Goal: Transaction & Acquisition: Book appointment/travel/reservation

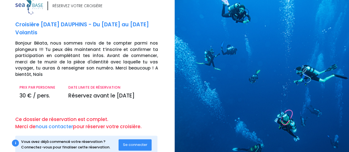
scroll to position [19, 0]
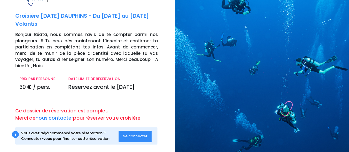
click at [137, 134] on span "Se connecter" at bounding box center [135, 136] width 24 height 5
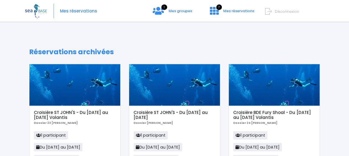
click at [80, 11] on span "Mes réservations" at bounding box center [78, 11] width 37 height 0
click at [76, 11] on span "Mes réservations" at bounding box center [78, 11] width 37 height 0
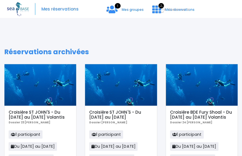
click at [140, 19] on body "Mes réservations 1 Mes groupes 7 Mes réservations" at bounding box center [121, 78] width 242 height 156
click at [62, 9] on span "Mes réservations" at bounding box center [59, 9] width 37 height 0
drag, startPoint x: 240, startPoint y: 28, endPoint x: 151, endPoint y: 23, distance: 89.5
click at [173, 8] on span "Déconnexion" at bounding box center [179, 9] width 22 height 5
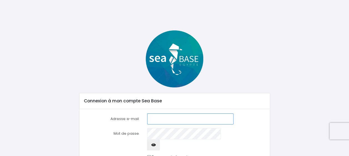
type input "[EMAIL_ADDRESS][DOMAIN_NAME]"
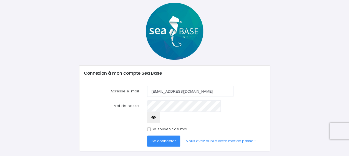
scroll to position [31, 0]
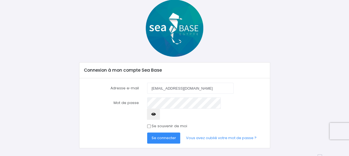
click at [170, 136] on span "Se connecter" at bounding box center [163, 138] width 24 height 5
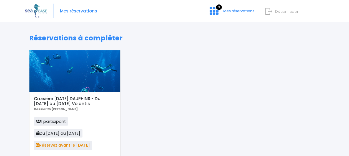
click at [78, 147] on span "Réservez avant le 28/10/25" at bounding box center [63, 145] width 58 height 8
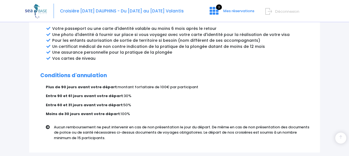
scroll to position [362, 0]
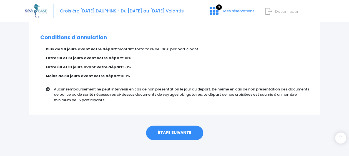
click at [181, 127] on link "ÉTAPE SUIVANTE" at bounding box center [174, 133] width 57 height 14
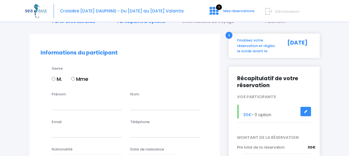
scroll to position [20, 0]
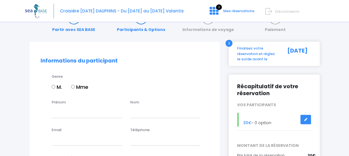
click at [74, 87] on input "Mme" at bounding box center [73, 87] width 4 height 4
radio input "true"
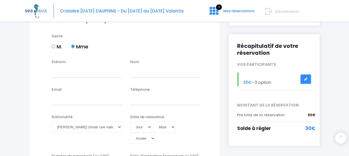
scroll to position [107, 0]
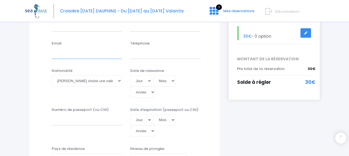
click at [79, 49] on input "Email" at bounding box center [87, 53] width 70 height 11
type input "beataannadab@gmail.com"
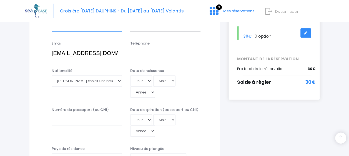
type input "Beata-Anna"
type input "Dabrowska"
type input "0603358038"
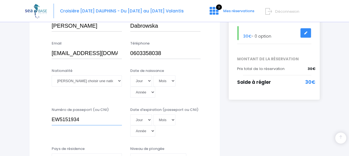
click at [79, 119] on input "EW5151934" at bounding box center [87, 120] width 70 height 11
type input "EW51519348"
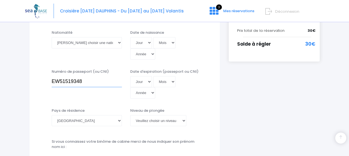
scroll to position [146, 0]
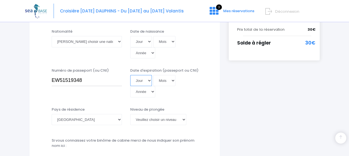
click at [149, 81] on select "Jour 01 02 03 04 05 06 07 08 09 10 11 12 13 14 15 16 17 18 19 20 21 22 23 24 25…" at bounding box center [141, 80] width 22 height 11
select select "18"
click at [130, 75] on select "Jour 01 02 03 04 05 06 07 08 09 10 11 12 13 14 15 16 17 18 19 20 21 22 23 24 25…" at bounding box center [141, 80] width 22 height 11
click at [150, 42] on select "Jour 01 02 03 04 05 06 07 08 09 10 11 12 13 14 15 16 17 18 19 20 21 22 23 24 25…" at bounding box center [141, 41] width 22 height 11
click at [130, 36] on select "Jour 01 02 03 04 05 06 07 08 09 10 11 12 13 14 15 16 17 18 19 20 21 22 23 24 25…" at bounding box center [141, 41] width 22 height 11
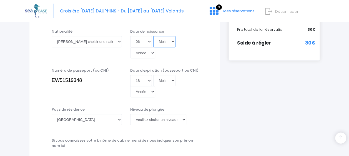
click at [171, 40] on select "Mois 01 02 03 04 05 06 07 08 09 10 11 12" at bounding box center [164, 41] width 22 height 11
click at [147, 40] on select "Jour 01 02 03 04 05 06 07 08 09 10 11 12 13 14 15 16 17 18 19 20 21 22 23 24 25…" at bounding box center [141, 41] width 22 height 11
click at [130, 36] on select "Jour 01 02 03 04 05 06 07 08 09 10 11 12 13 14 15 16 17 18 19 20 21 22 23 24 25…" at bounding box center [141, 41] width 22 height 11
click at [149, 41] on select "Jour 01 02 03 04 05 06 07 08 09 10 11 12 13 14 15 16 17 18 19 20 21 22 23 24 25…" at bounding box center [141, 41] width 22 height 11
select select "07"
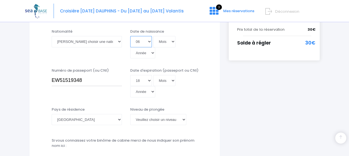
click at [130, 36] on select "Jour 01 02 03 04 05 06 07 08 09 10 11 12 13 14 15 16 17 18 19 20 21 22 23 24 25…" at bounding box center [141, 41] width 22 height 11
click at [172, 42] on select "Mois 01 02 03 04 05 06 07 08 09 10 11 12" at bounding box center [164, 41] width 22 height 11
select select "10"
click at [153, 36] on select "Mois 01 02 03 04 05 06 07 08 09 10 11 12" at bounding box center [164, 41] width 22 height 11
click at [152, 52] on select "Année 2045 2044 2043 2042 2041 2040 2039 2038 2037 2036 2035 2034 2033 2032 203…" at bounding box center [142, 52] width 25 height 11
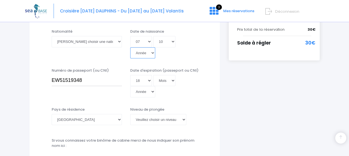
select select "1966"
click at [130, 47] on select "Année 2045 2044 2043 2042 2041 2040 2039 2038 2037 2036 2035 2034 2033 2032 203…" at bounding box center [142, 52] width 25 height 11
type input "1966-10-07"
click at [171, 80] on select "Mois 01 02 03 04 05 06 07 08 09 10 11 12" at bounding box center [164, 80] width 22 height 11
select select "11"
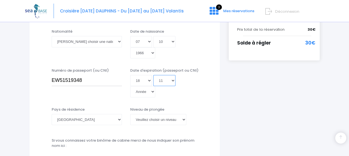
click at [153, 75] on select "Mois 01 02 03 04 05 06 07 08 09 10 11 12" at bounding box center [164, 80] width 22 height 11
click at [153, 92] on select "Année 2045 2044 2043 2042 2041 2040 2039 2038 2037 2036 2035 2034 2033 2032 203…" at bounding box center [142, 91] width 25 height 11
select select "2031"
click at [130, 86] on select "Année 2045 2044 2043 2042 2041 2040 2039 2038 2037 2036 2035 2034 2033 2032 203…" at bounding box center [142, 91] width 25 height 11
type input "2031-11-18"
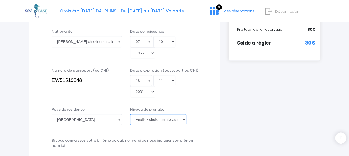
click at [183, 118] on select "Veuillez choisir un niveau de plongée Non plongeur Junior OW diver Adventure OW…" at bounding box center [158, 119] width 56 height 11
select select "MF1"
click at [130, 114] on select "Veuillez choisir un niveau de plongée Non plongeur Junior OW diver Adventure OW…" at bounding box center [158, 119] width 56 height 11
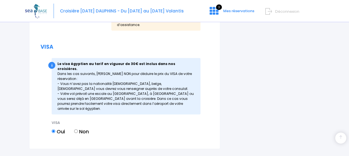
scroll to position [743, 0]
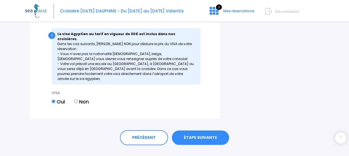
click at [196, 131] on link "ÉTAPE SUIVANTE" at bounding box center [200, 138] width 57 height 14
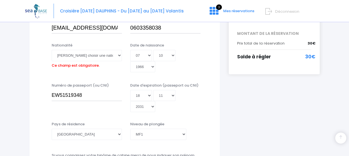
scroll to position [126, 0]
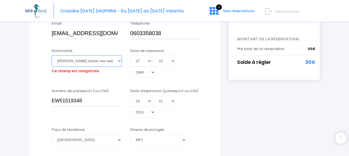
click at [118, 60] on select "Veuillez choisir une nationalité Afghane Albanaise Algerienne Allemande America…" at bounding box center [87, 60] width 70 height 11
click at [98, 58] on select "Veuillez choisir une nationalité Afghane Albanaise Algerienne Allemande America…" at bounding box center [87, 60] width 70 height 11
click at [97, 60] on select "Veuillez choisir une nationalité Afghane Albanaise Algerienne Allemande America…" at bounding box center [87, 60] width 70 height 11
select select "Polonaise"
click at [52, 55] on select "Veuillez choisir une nationalité Afghane Albanaise Algerienne Allemande America…" at bounding box center [87, 60] width 70 height 11
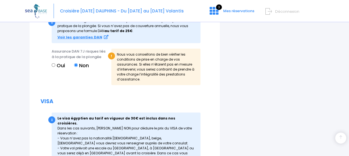
scroll to position [743, 0]
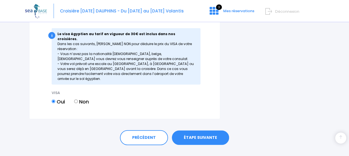
click at [212, 131] on link "ÉTAPE SUIVANTE" at bounding box center [200, 138] width 57 height 14
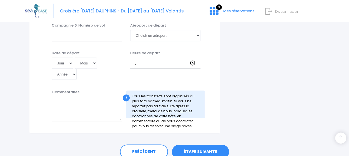
scroll to position [326, 0]
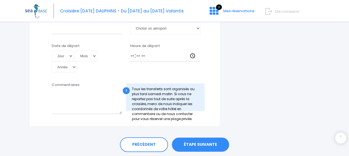
click at [206, 138] on link "ÉTAPE SUIVANTE" at bounding box center [200, 145] width 57 height 14
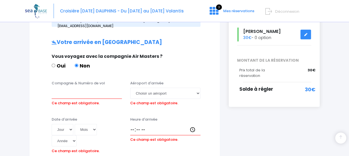
scroll to position [103, 0]
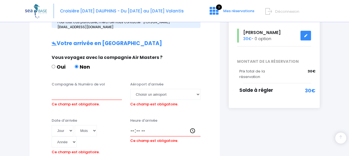
click at [52, 65] on input "Oui" at bounding box center [54, 67] width 4 height 4
radio input "true"
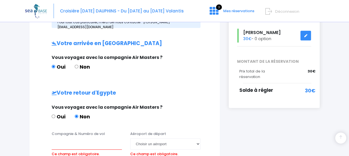
click at [53, 115] on input "Oui" at bounding box center [54, 117] width 4 height 4
radio input "true"
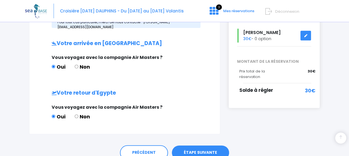
click at [200, 149] on link "ÉTAPE SUIVANTE" at bounding box center [200, 153] width 57 height 14
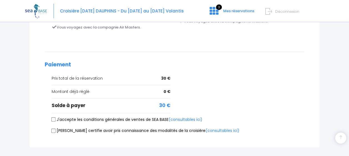
scroll to position [197, 0]
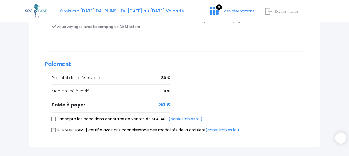
click at [56, 116] on label "J'accepte les conditions générales de ventes de SEA BASE (consultables ici)" at bounding box center [127, 119] width 151 height 6
click at [56, 117] on input "J'accepte les conditions générales de ventes de SEA BASE (consultables ici)" at bounding box center [53, 119] width 4 height 4
checkbox input "true"
click at [54, 128] on input "[PERSON_NAME] certifie avoir pris connaissance des modalités de la croisière (c…" at bounding box center [53, 130] width 4 height 4
checkbox input "true"
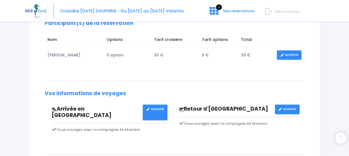
scroll to position [95, 0]
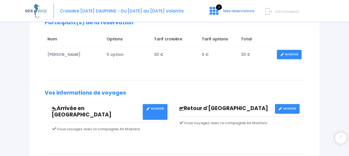
click at [283, 107] on link "MODIFIER" at bounding box center [287, 109] width 25 height 10
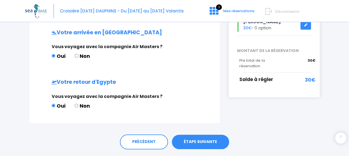
scroll to position [114, 0]
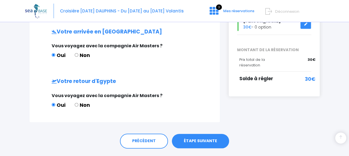
click at [207, 136] on link "ÉTAPE SUIVANTE" at bounding box center [200, 141] width 57 height 14
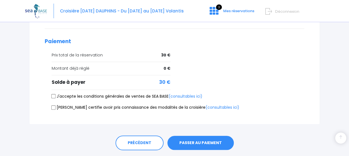
scroll to position [229, 0]
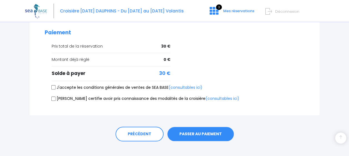
click at [217, 127] on button "PASSER AU PAIEMENT" at bounding box center [200, 134] width 66 height 14
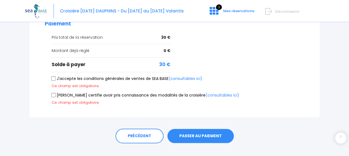
scroll to position [240, 0]
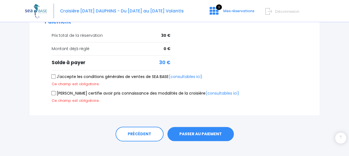
click at [57, 74] on label "J'accepte les conditions générales de ventes de SEA BASE (consultables ici)" at bounding box center [127, 77] width 151 height 6
click at [56, 75] on input "J'accepte les conditions générales de ventes de SEA BASE (consultables ici)" at bounding box center [53, 77] width 4 height 4
checkbox input "true"
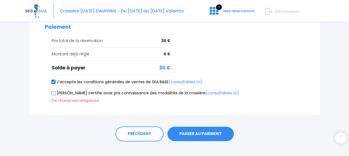
click at [54, 91] on input "Je certifie avoir pris connaissance des modalités de la croisière (consultables…" at bounding box center [53, 93] width 4 height 4
checkbox input "true"
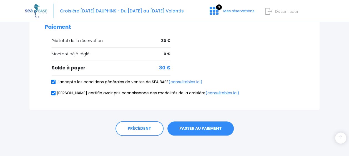
scroll to position [229, 0]
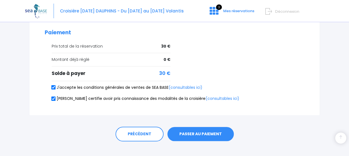
click at [197, 127] on button "PASSER AU PAIEMENT" at bounding box center [200, 134] width 66 height 14
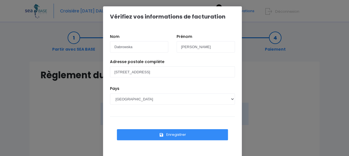
click at [174, 135] on button "Enregistrer" at bounding box center [172, 135] width 111 height 11
